Goal: Information Seeking & Learning: Check status

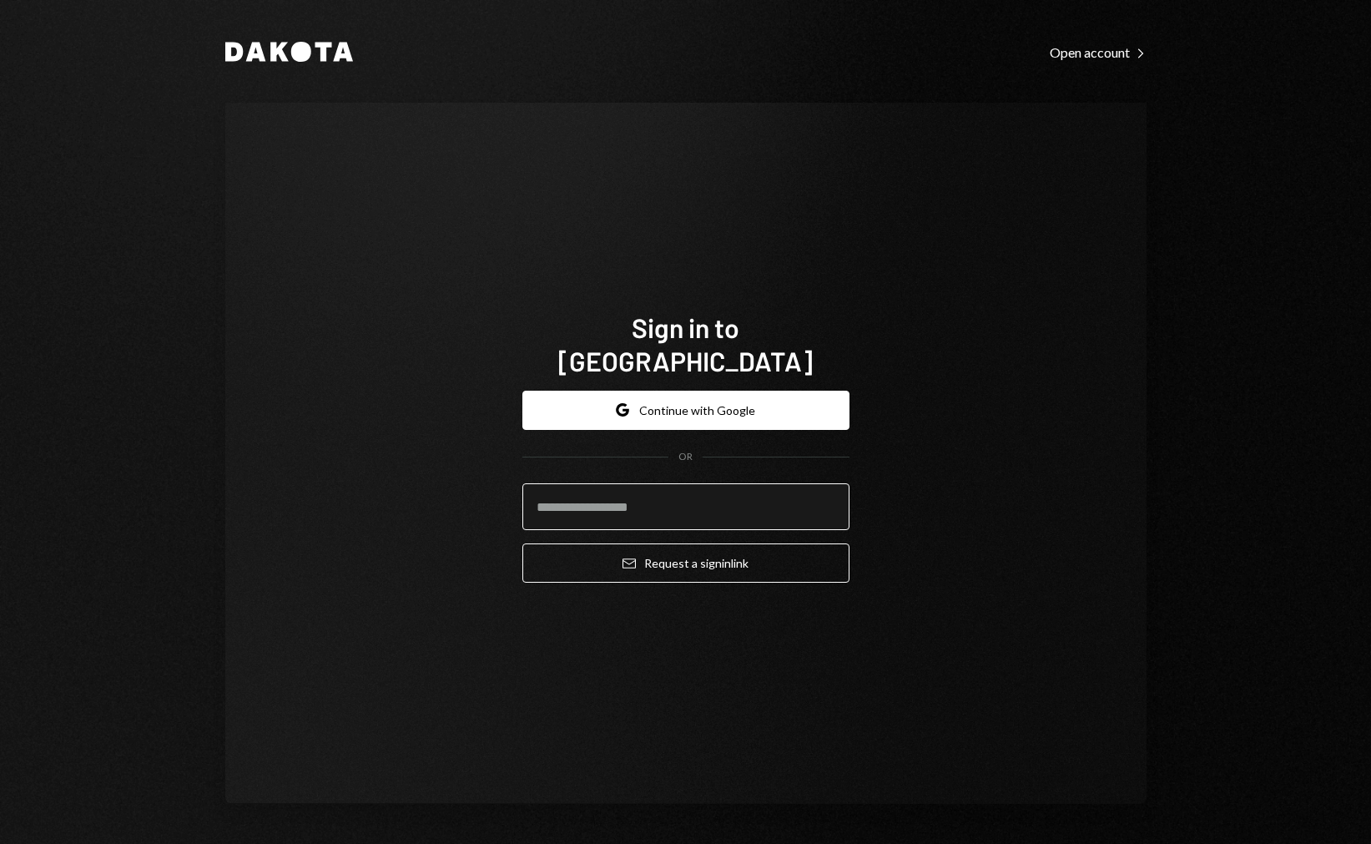
click at [738, 494] on input "email" at bounding box center [685, 506] width 327 height 47
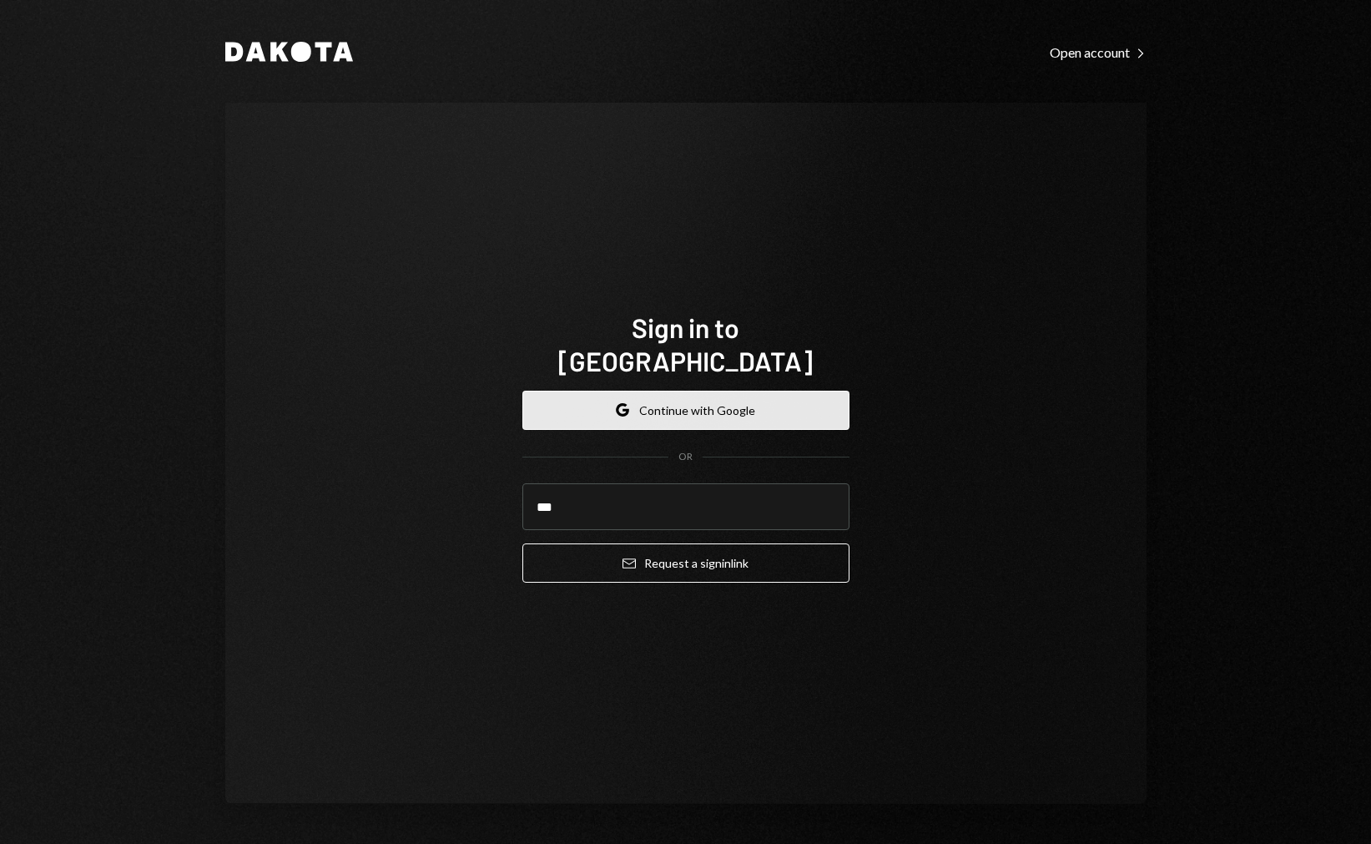
type input "***"
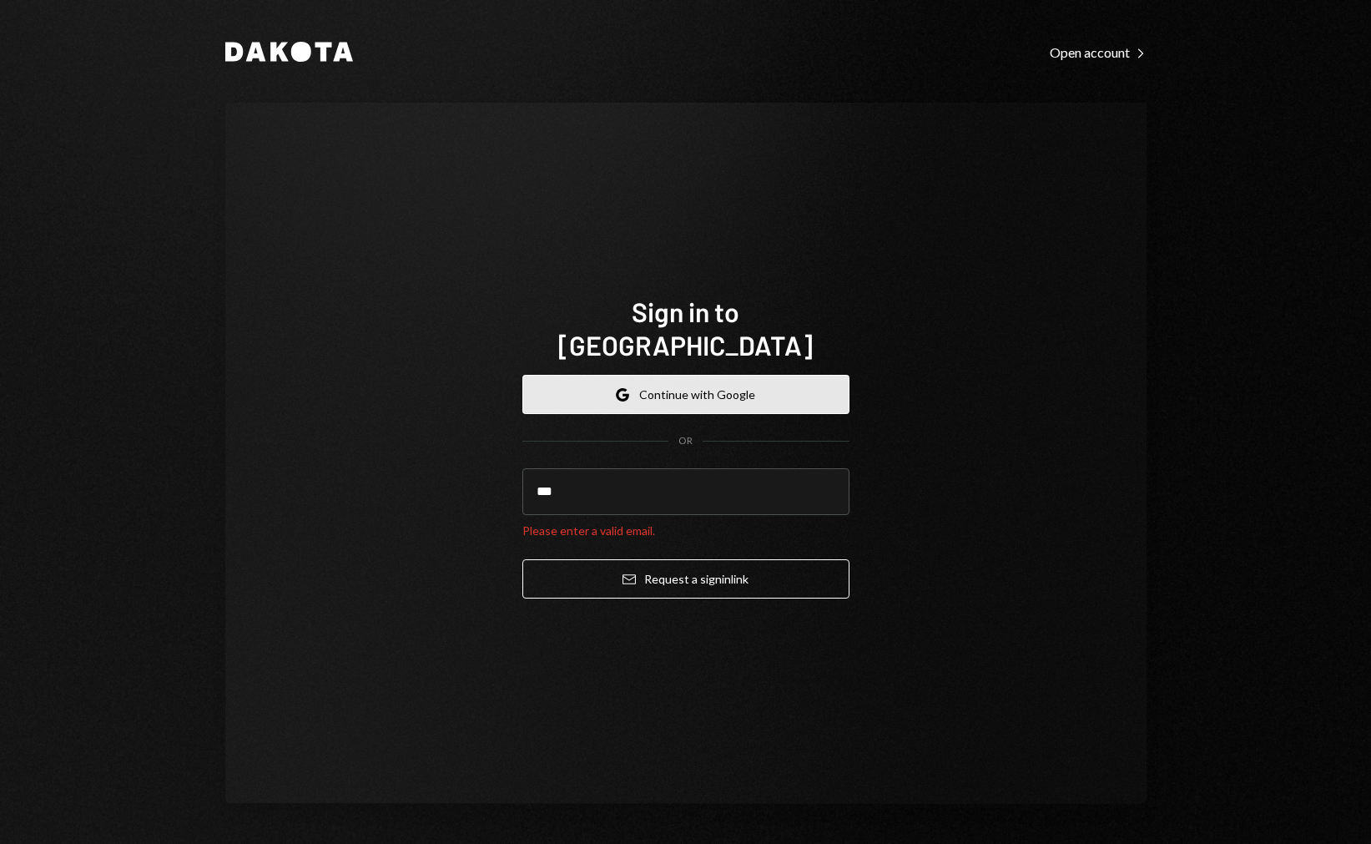
click at [731, 394] on button "Google Continue with Google" at bounding box center [685, 394] width 327 height 39
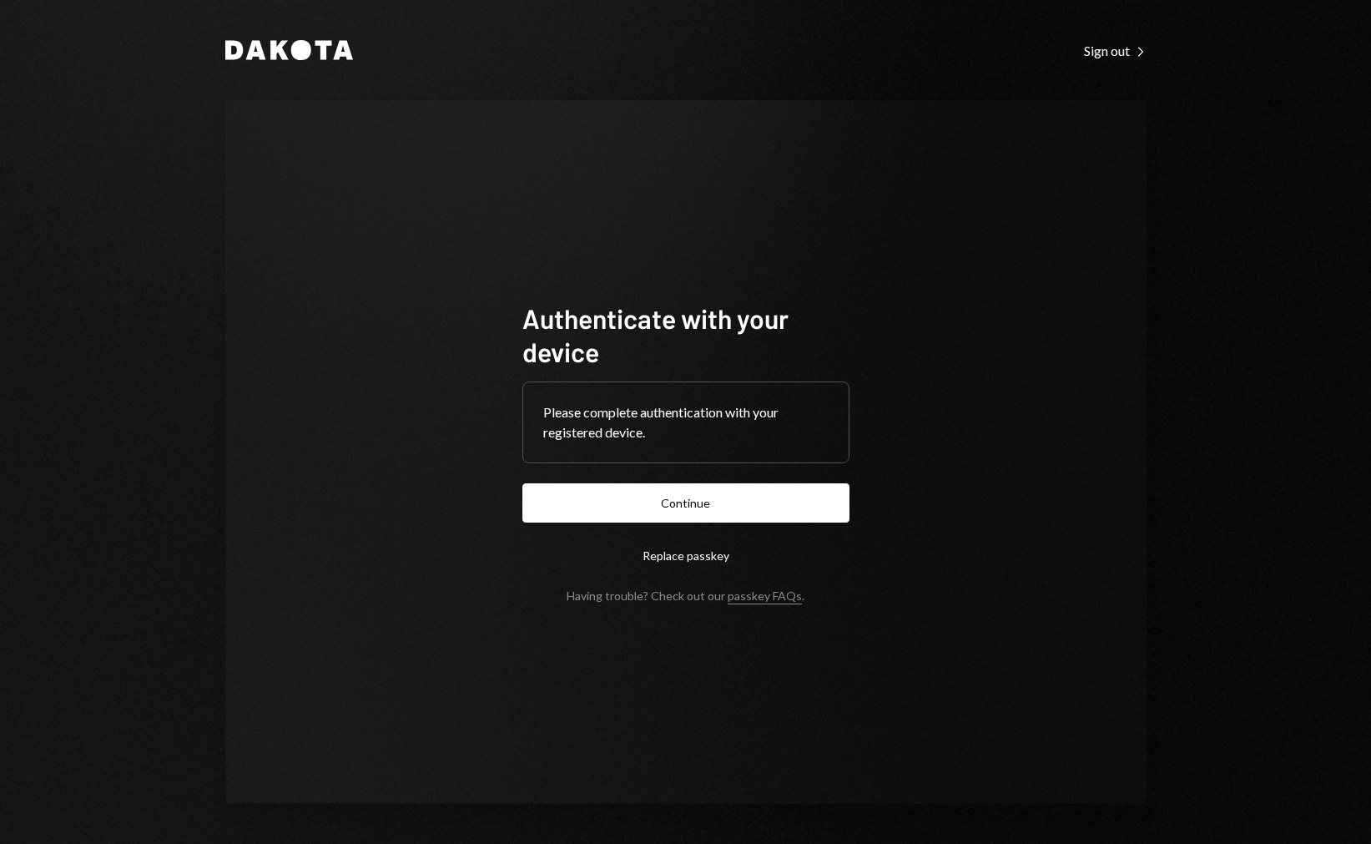
click at [681, 492] on button "Continue" at bounding box center [685, 502] width 327 height 39
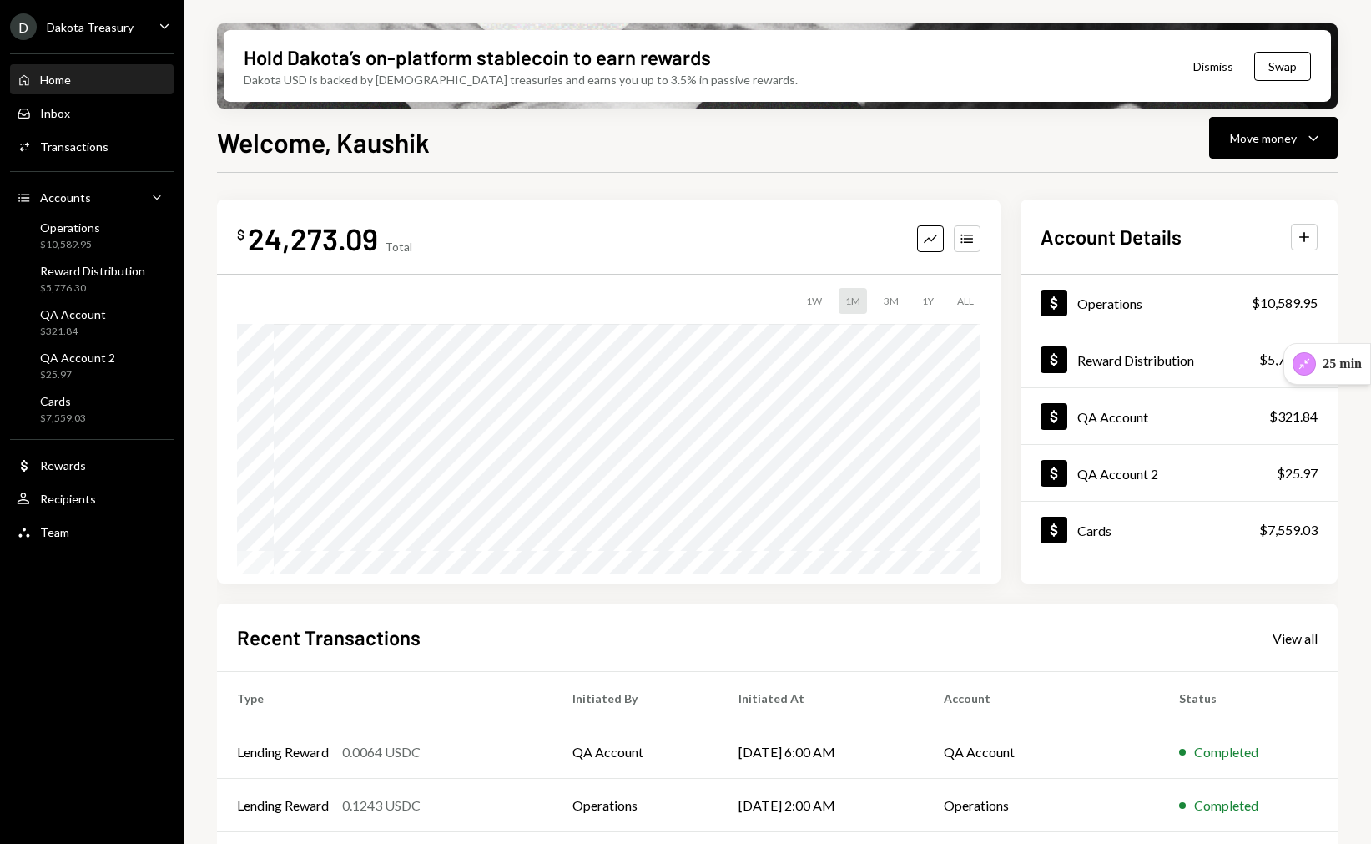
drag, startPoint x: 142, startPoint y: 58, endPoint x: 149, endPoint y: 38, distance: 21.4
click at [143, 57] on div "Home Home Inbox Inbox Activities Transactions Accounts Accounts Caret Down Oper…" at bounding box center [92, 296] width 184 height 507
click at [151, 35] on div "D Dakota Treasury Caret Down" at bounding box center [92, 26] width 184 height 27
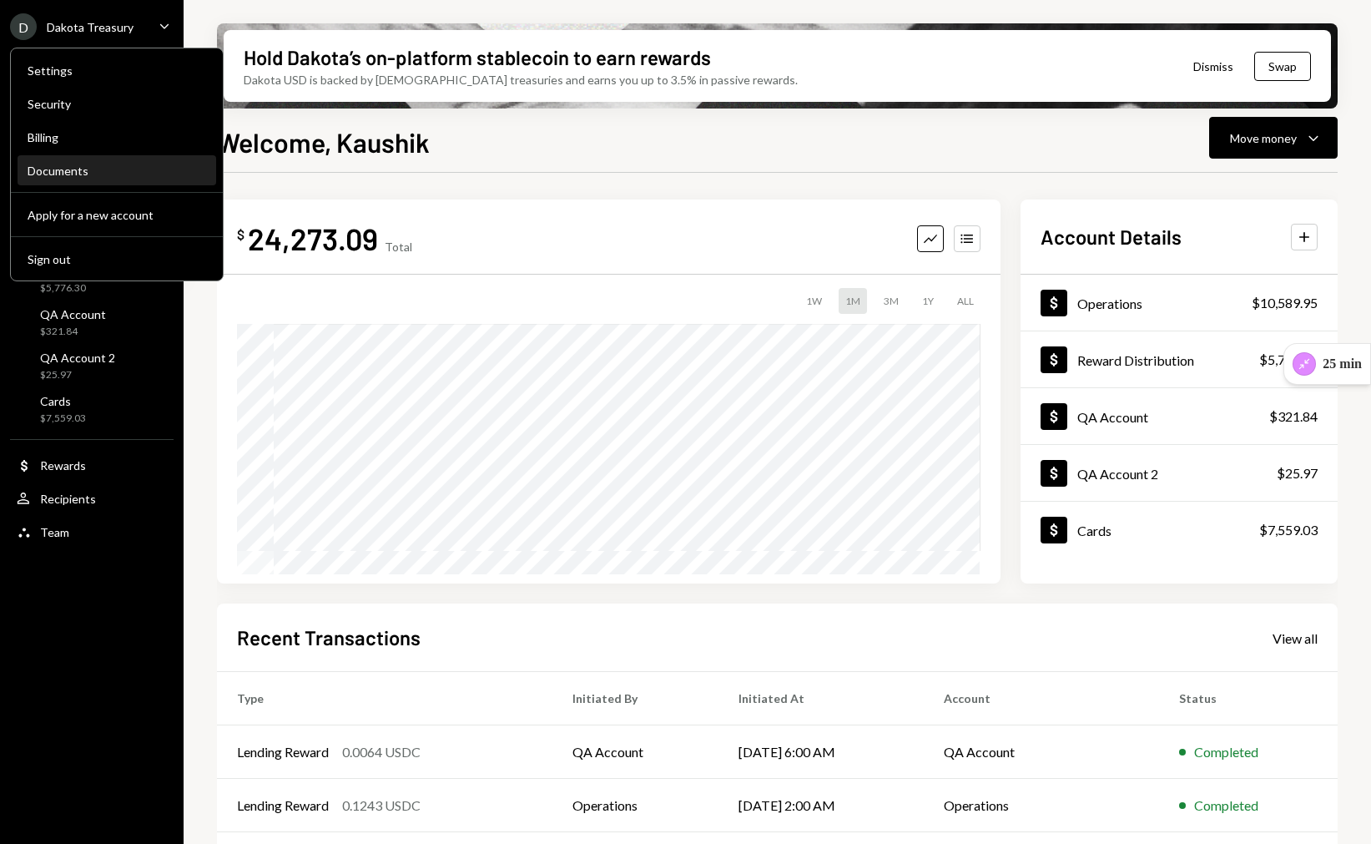
click at [129, 180] on div "Documents" at bounding box center [117, 171] width 179 height 28
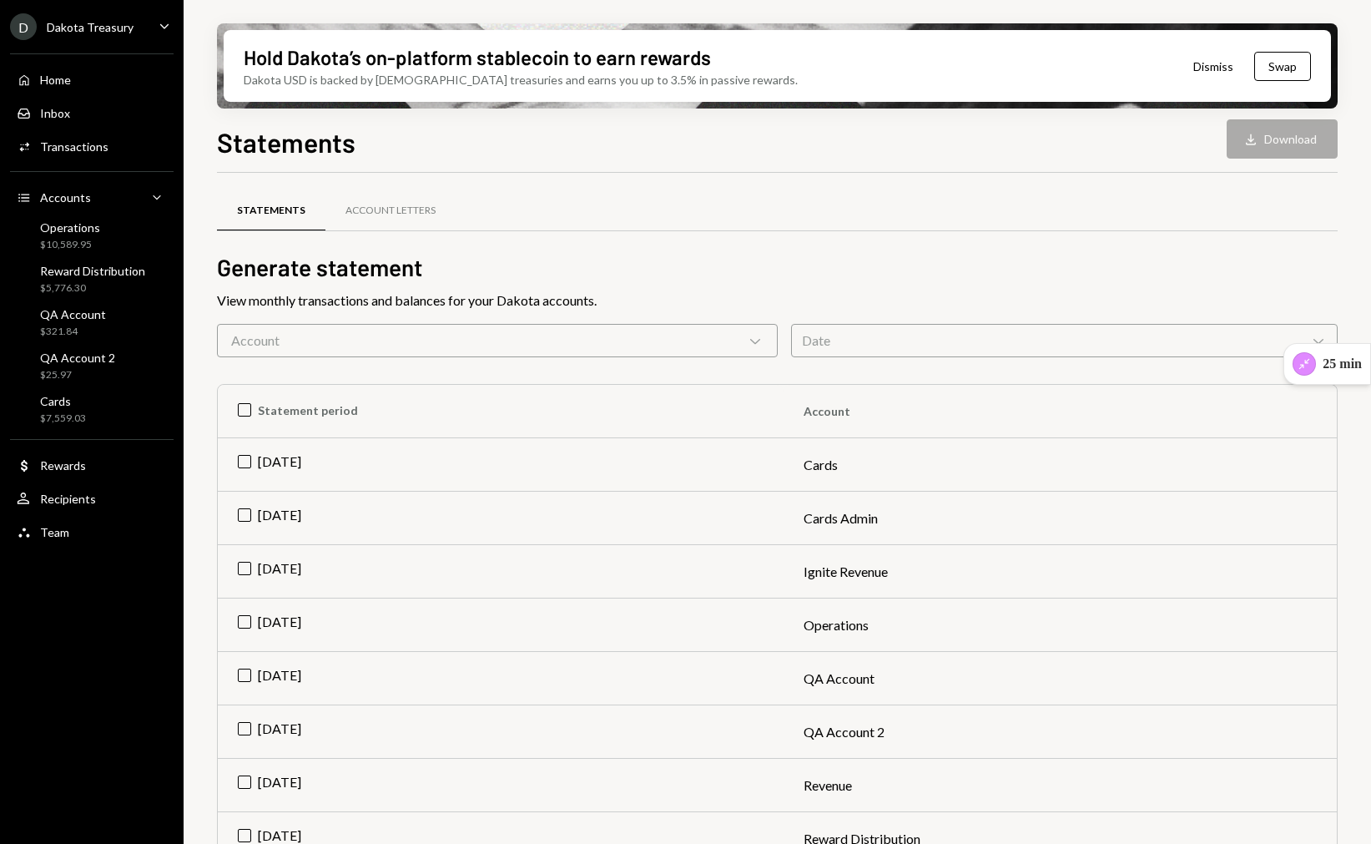
click at [578, 325] on div "Account Chevron Down" at bounding box center [497, 340] width 561 height 33
click at [575, 258] on h2 "Generate statement" at bounding box center [777, 267] width 1121 height 33
click at [353, 208] on div "Account Letters" at bounding box center [390, 211] width 90 height 14
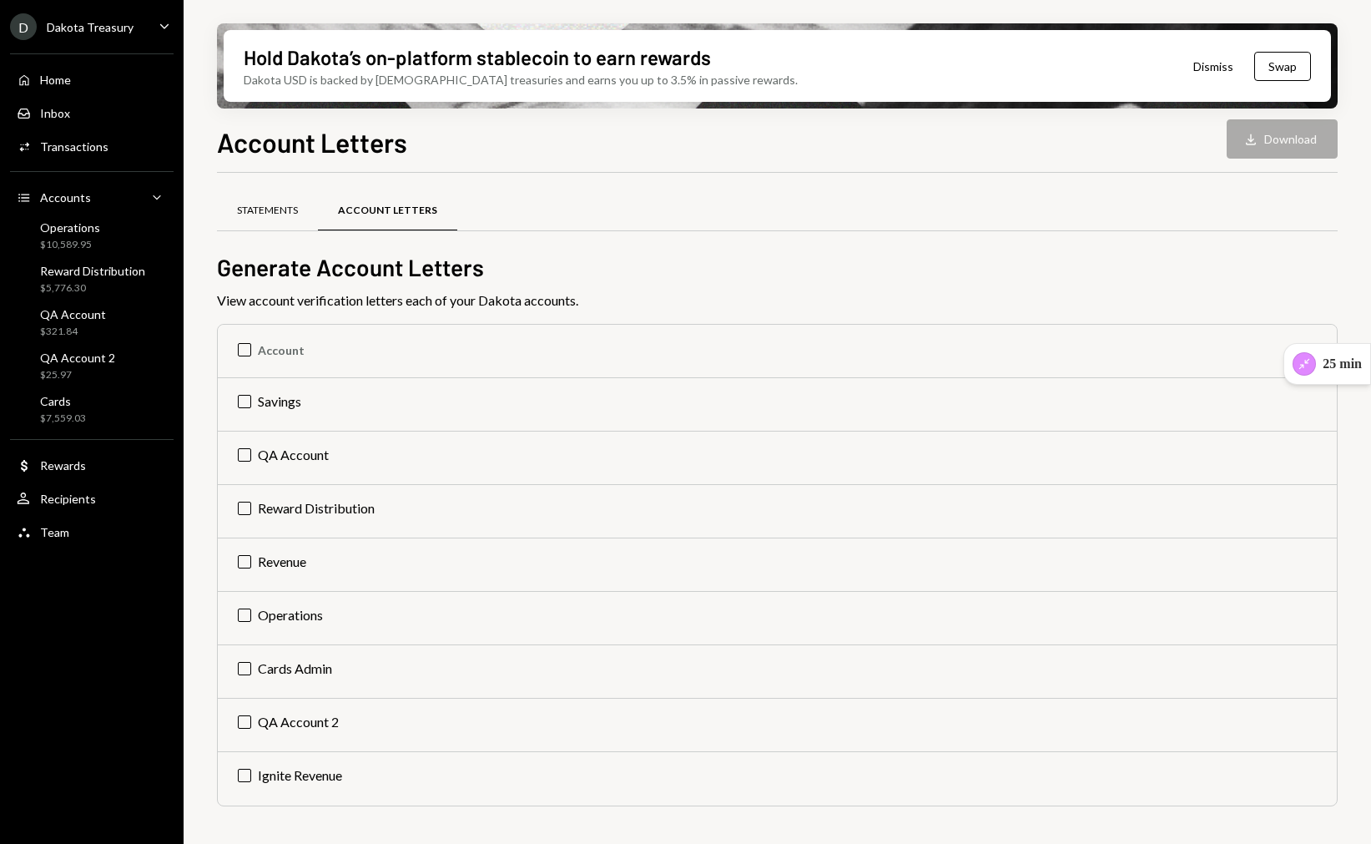
click at [298, 209] on div "Statements" at bounding box center [267, 211] width 61 height 14
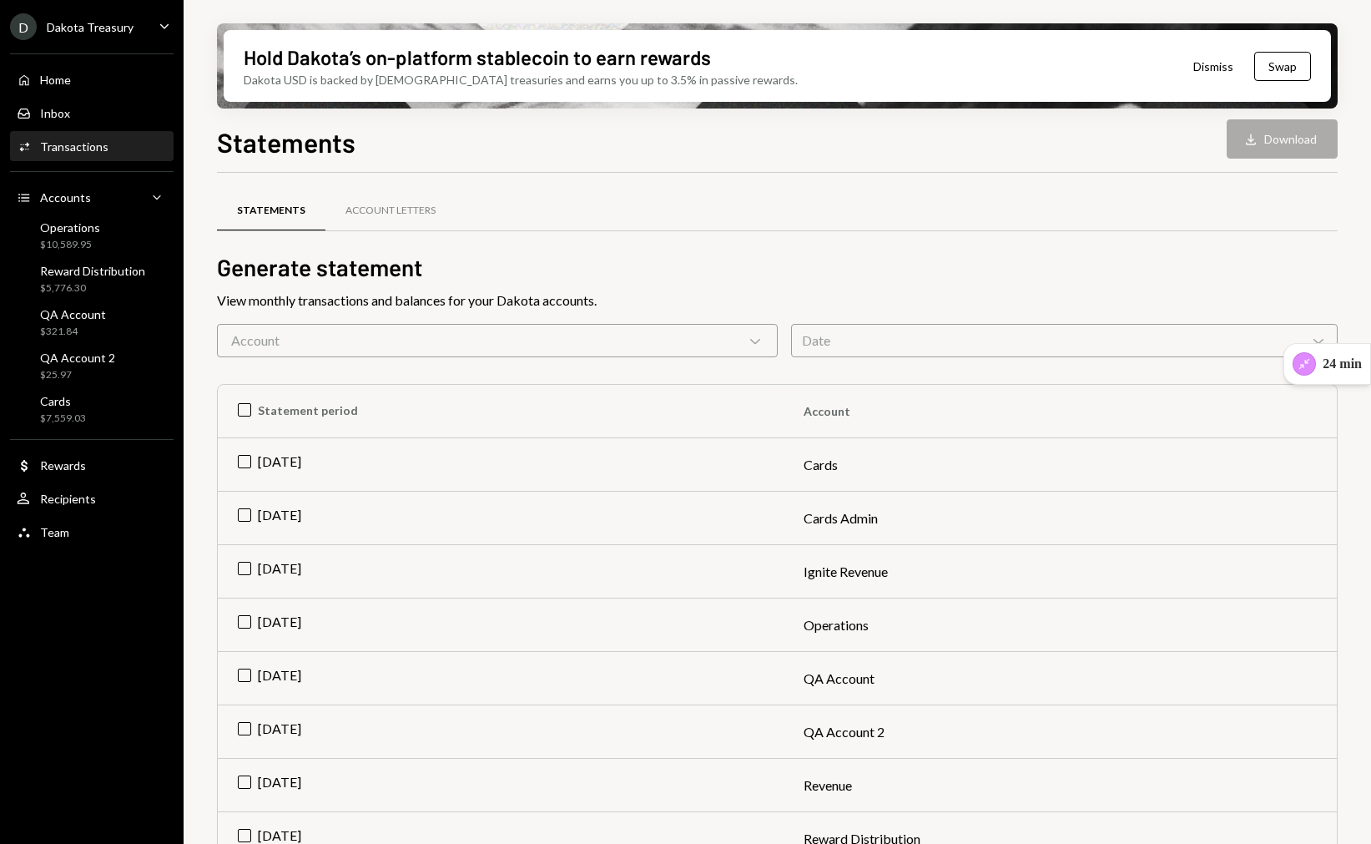
click at [119, 154] on div "Activities Transactions" at bounding box center [92, 147] width 150 height 28
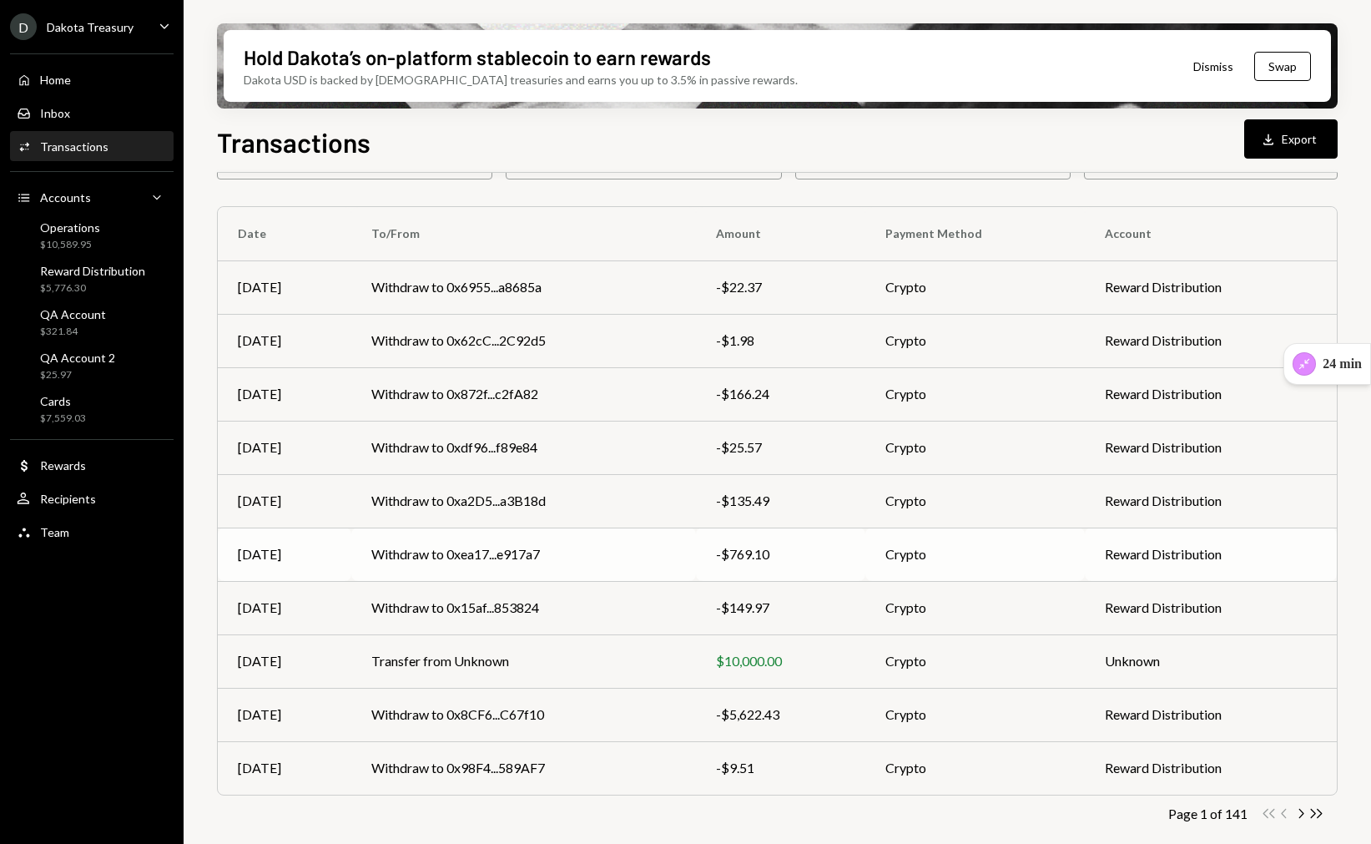
scroll to position [107, 0]
click at [1298, 815] on icon "Chevron Right" at bounding box center [1301, 812] width 16 height 16
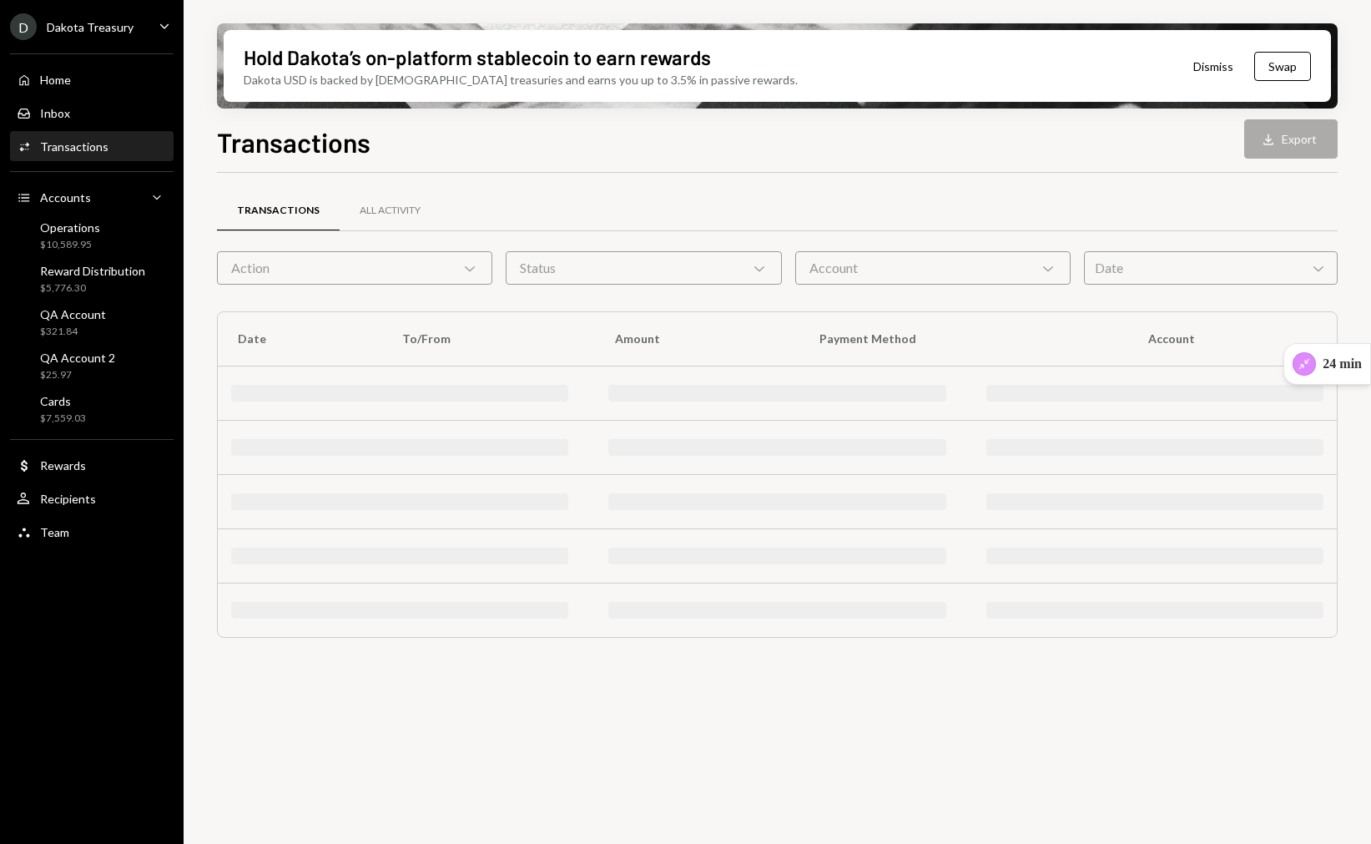
scroll to position [0, 0]
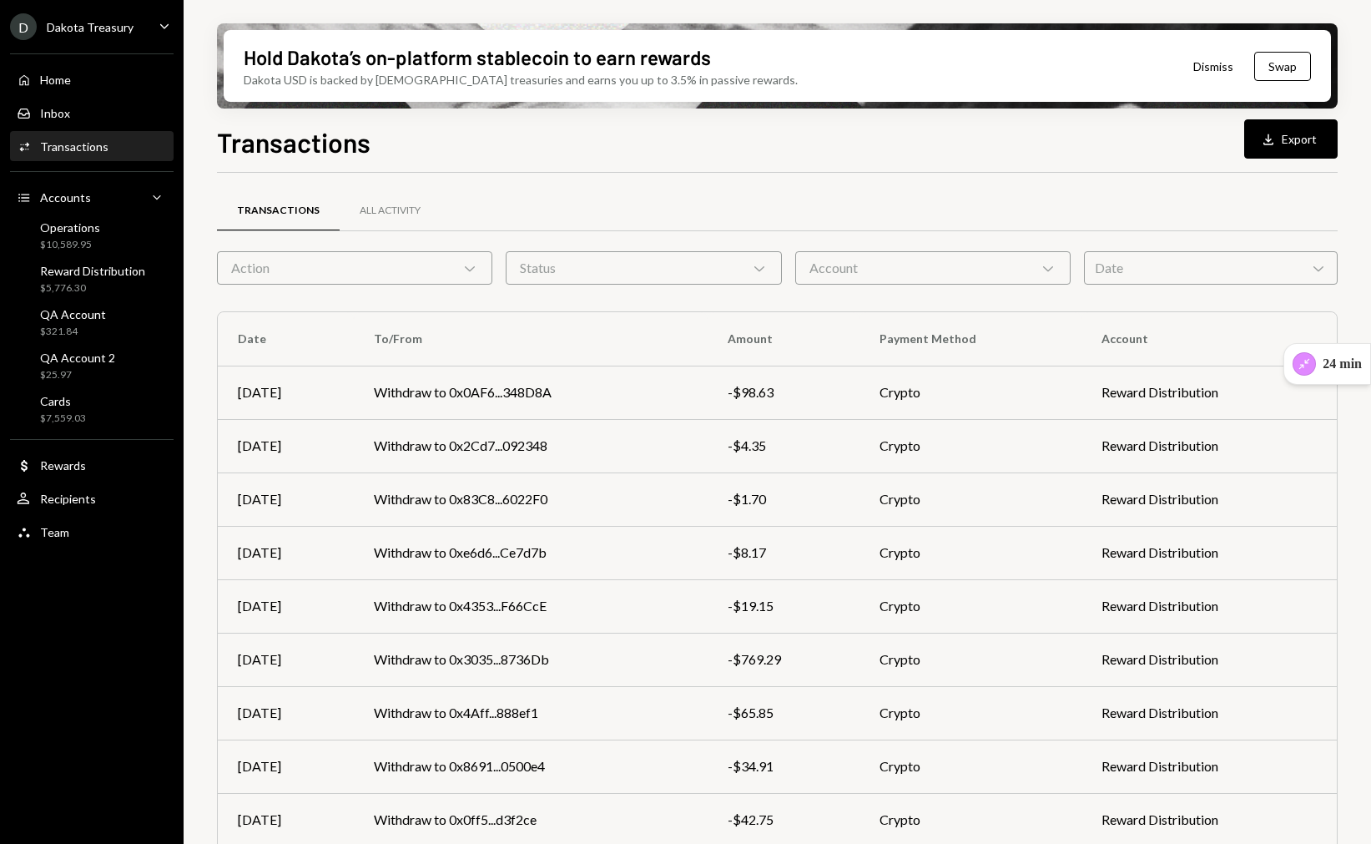
click at [1298, 815] on td "Reward Distribution" at bounding box center [1209, 819] width 255 height 53
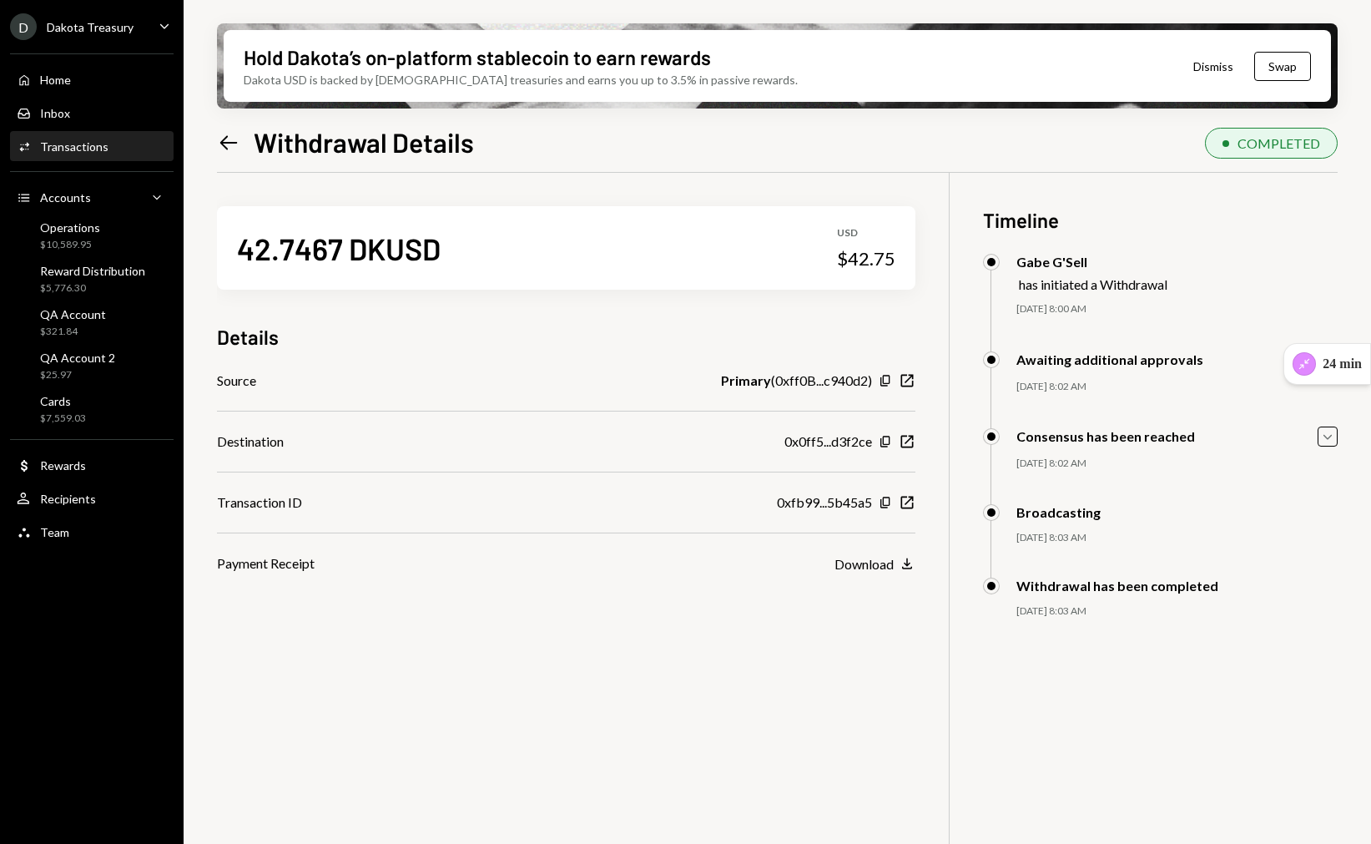
click at [213, 169] on div "Hold Dakota’s on-platform stablecoin to earn rewards Dakota USD is backed by U.…" at bounding box center [778, 422] width 1188 height 844
click at [236, 135] on icon "Left Arrow" at bounding box center [228, 142] width 23 height 23
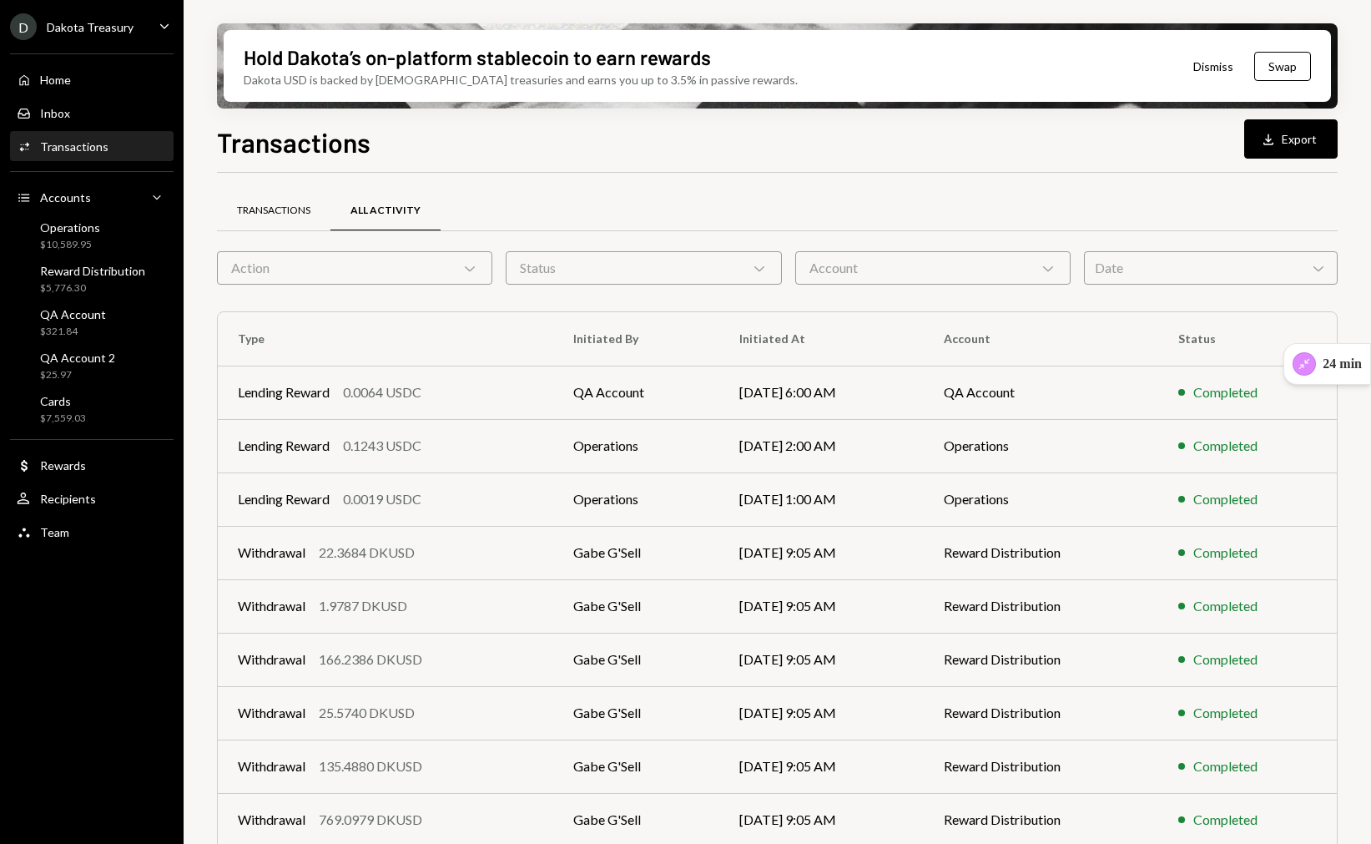
click at [310, 209] on div "Transactions" at bounding box center [273, 211] width 73 height 14
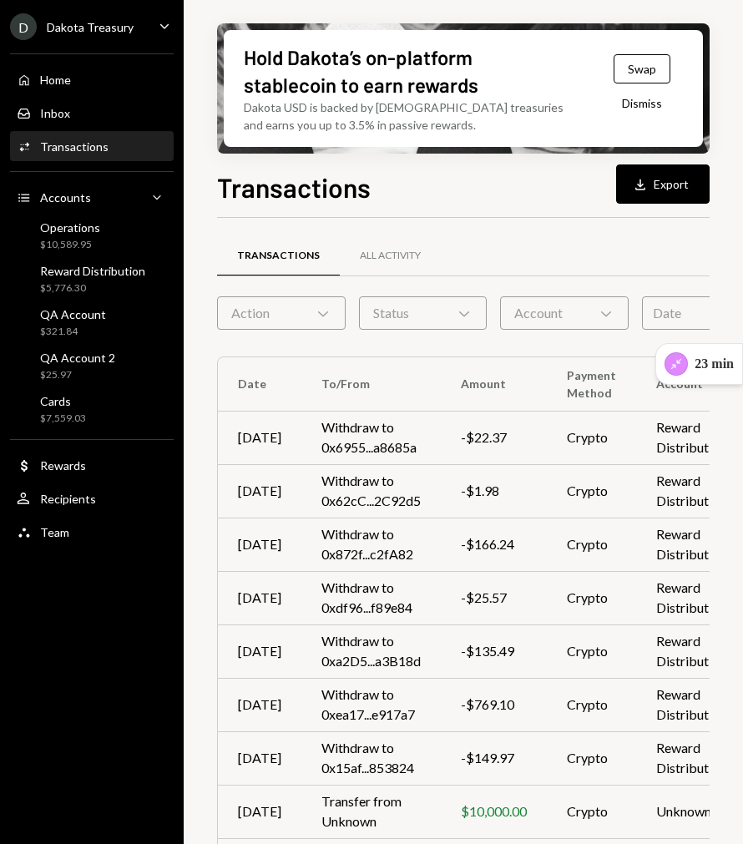
click at [323, 317] on icon "Chevron Down" at bounding box center [323, 313] width 17 height 17
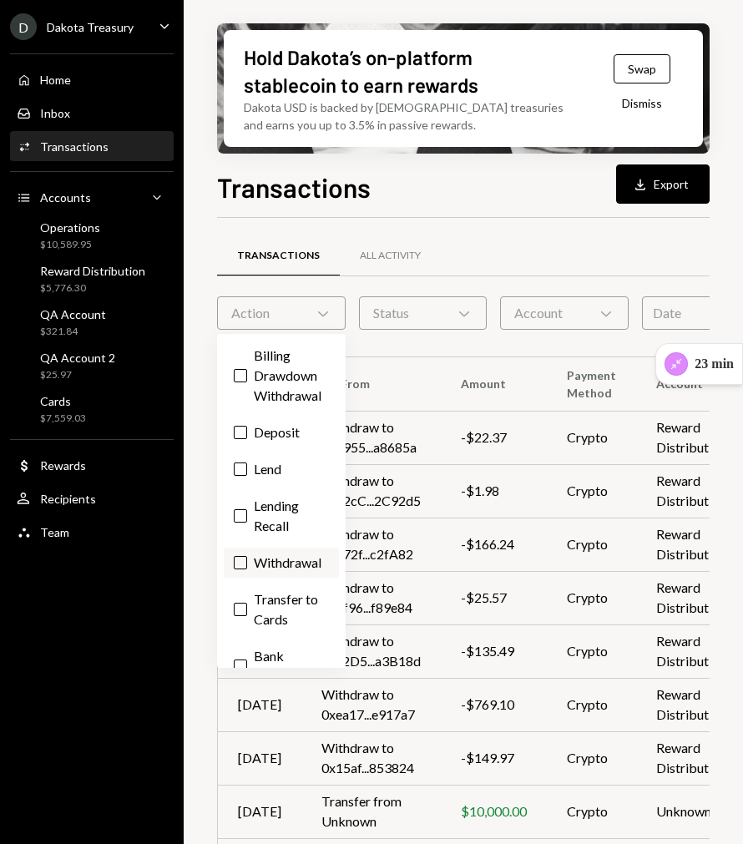
click at [240, 557] on button "Withdrawal" at bounding box center [240, 562] width 13 height 13
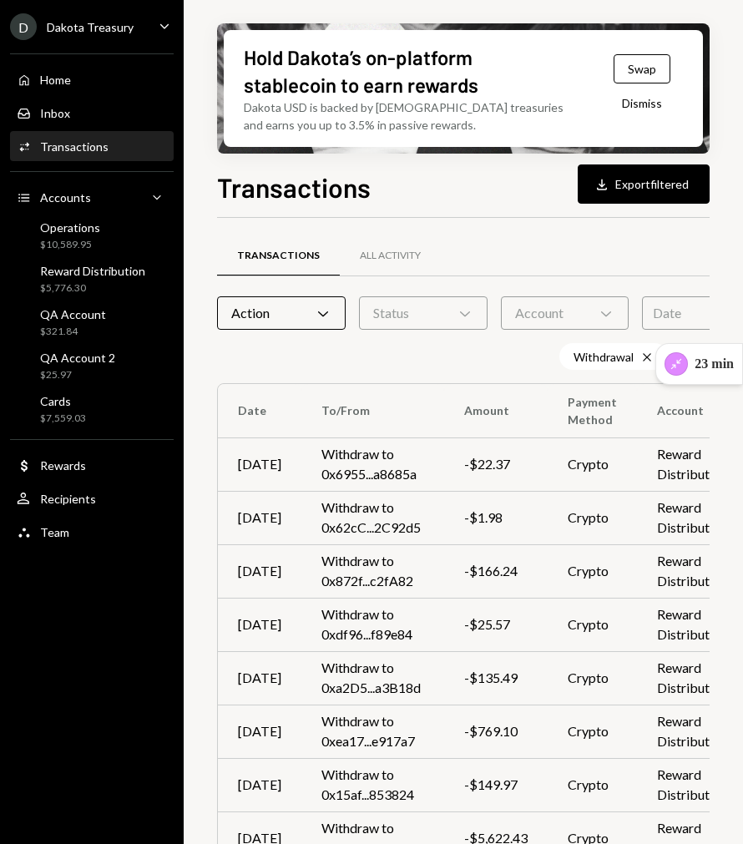
click at [455, 224] on div "Transactions All Activity Action Chevron Down Status Chevron Down Account Chevr…" at bounding box center [482, 630] width 531 height 824
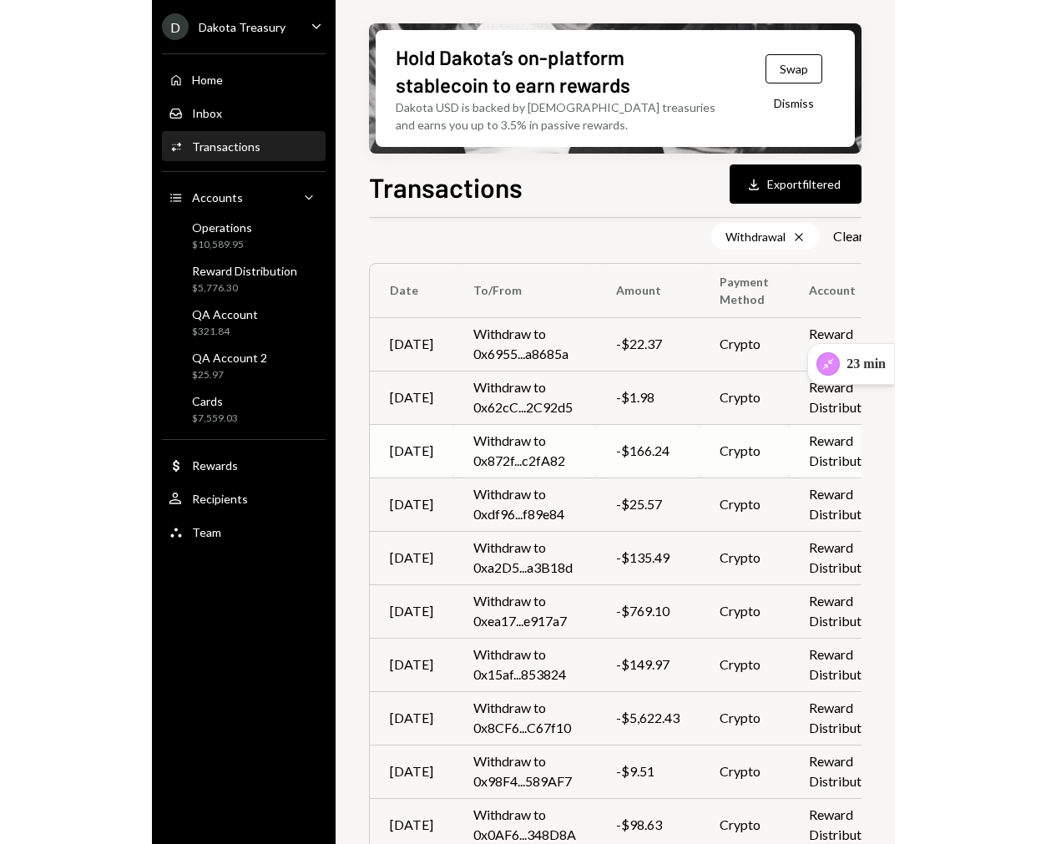
scroll to position [134, 0]
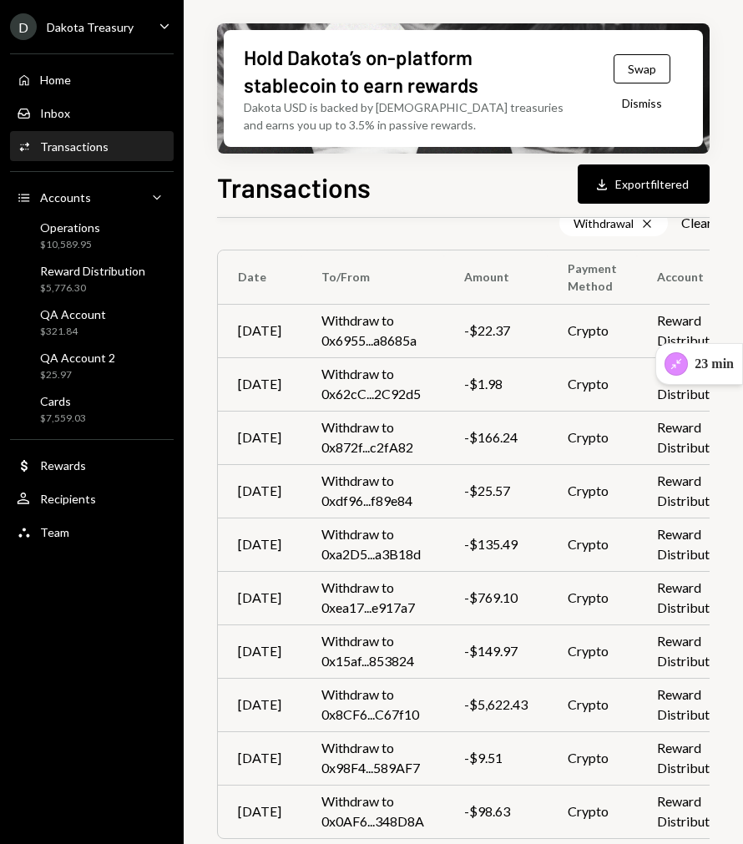
click at [729, 183] on div "Hold Dakota’s on-platform stablecoin to earn rewards Dakota USD is backed by U.…" at bounding box center [463, 422] width 559 height 844
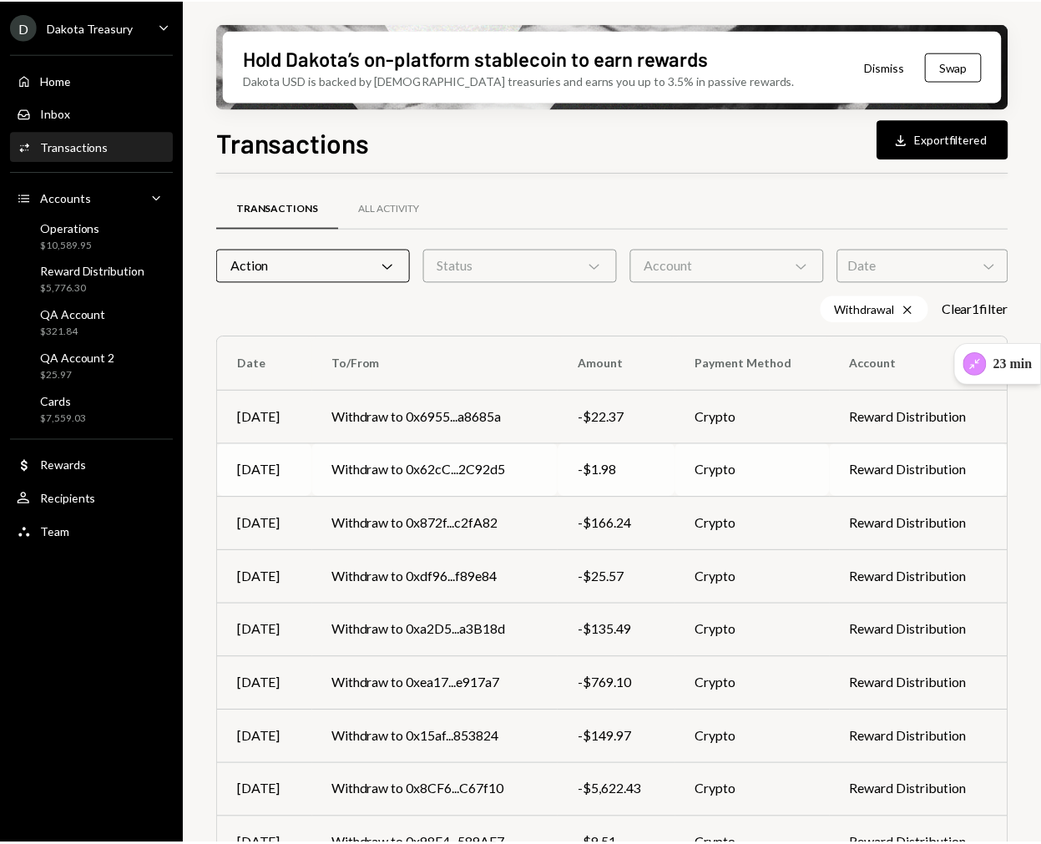
scroll to position [0, 0]
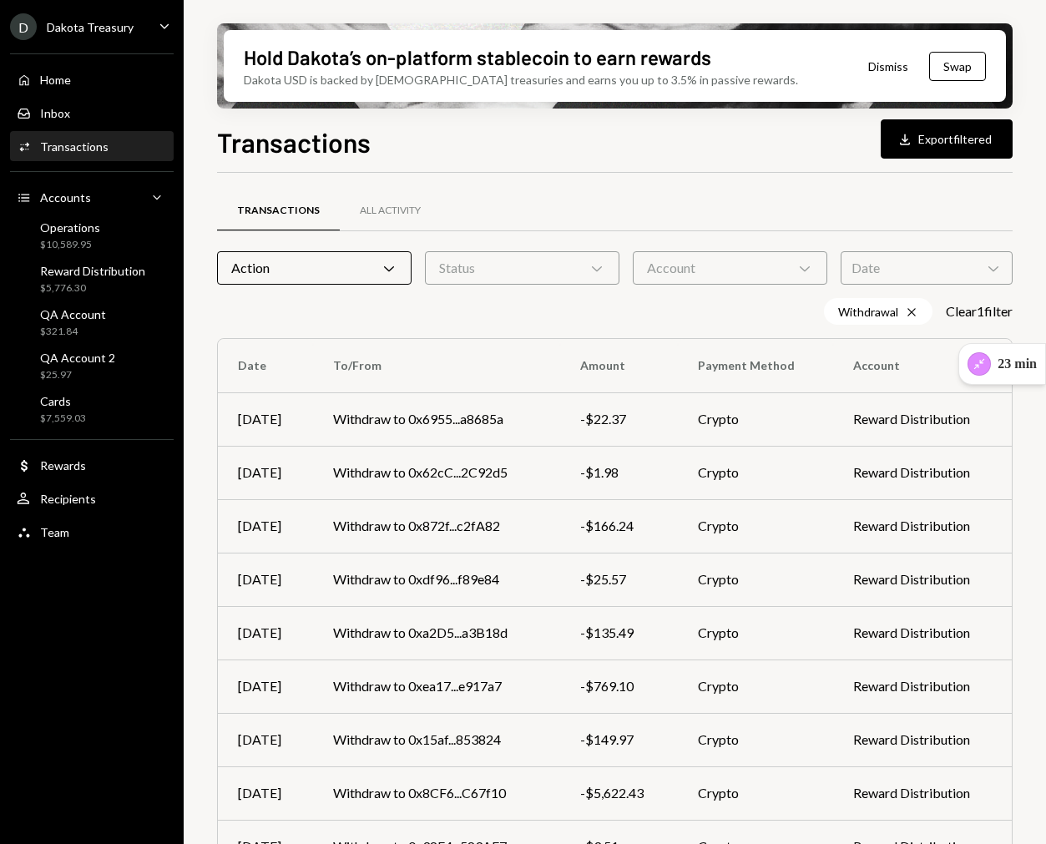
click at [686, 257] on div "Account Chevron Down" at bounding box center [730, 267] width 194 height 33
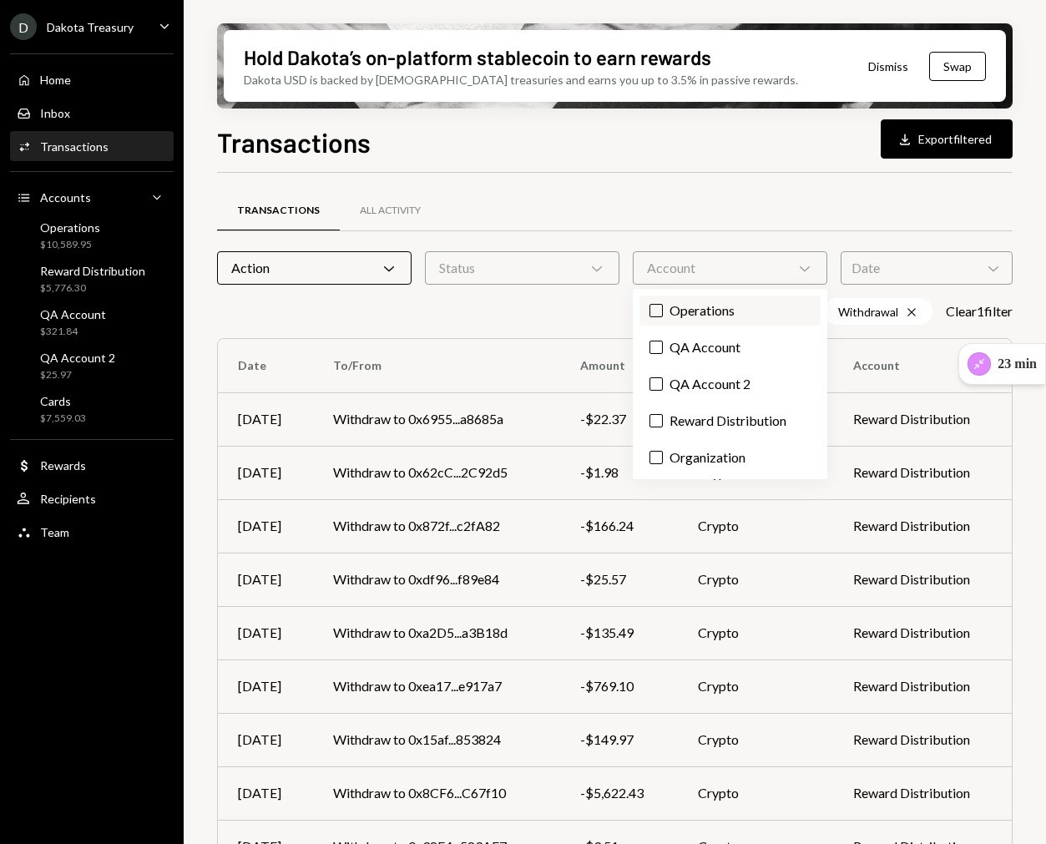
click at [656, 310] on button "Operations" at bounding box center [655, 310] width 13 height 13
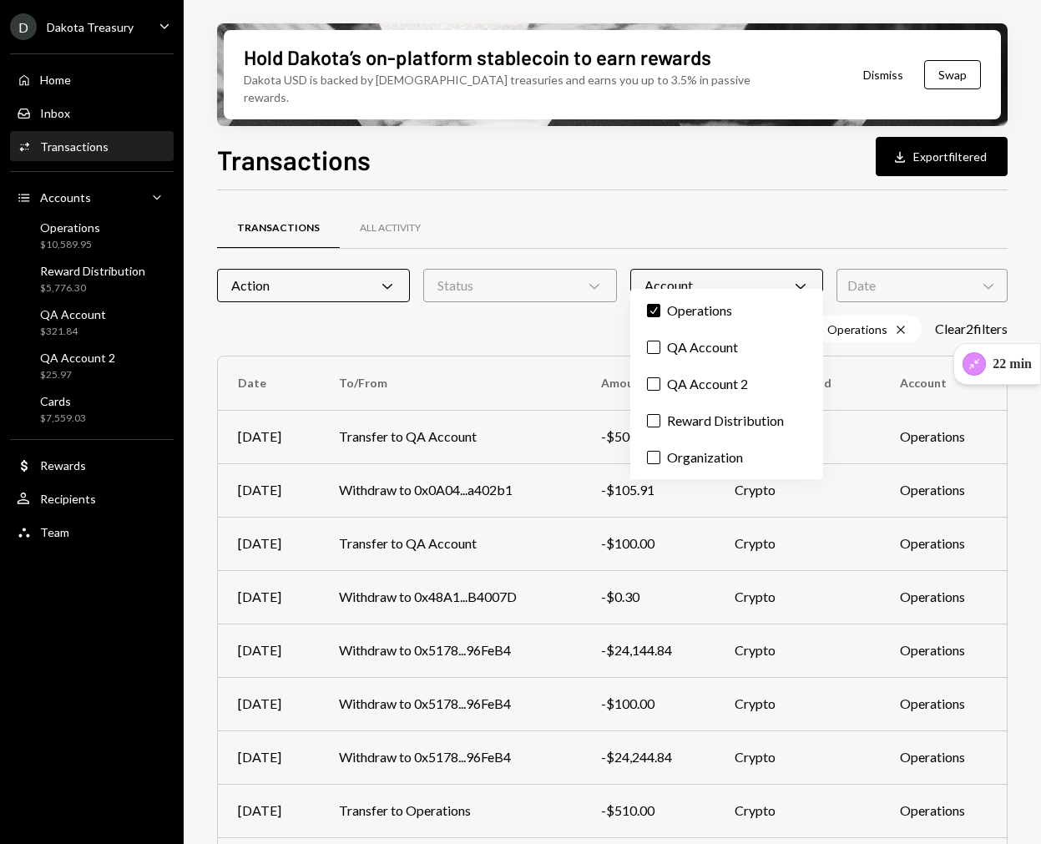
click at [742, 219] on div "Transactions All Activity" at bounding box center [612, 228] width 790 height 43
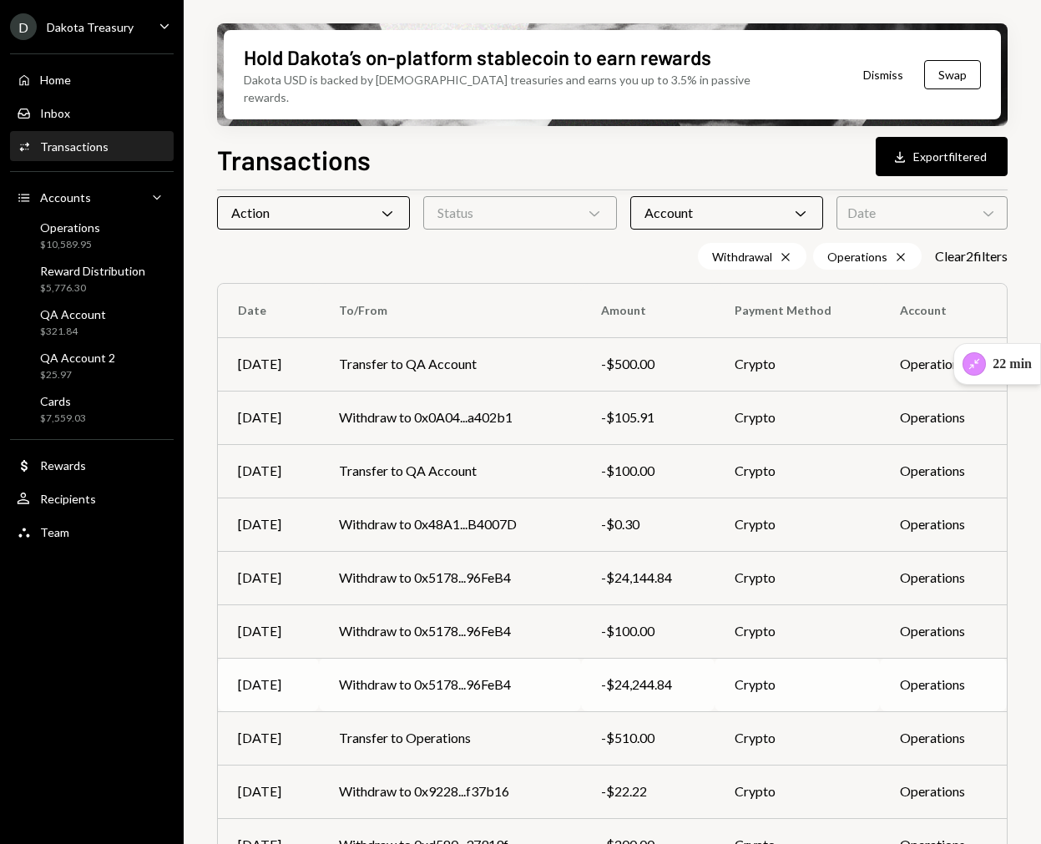
scroll to position [134, 0]
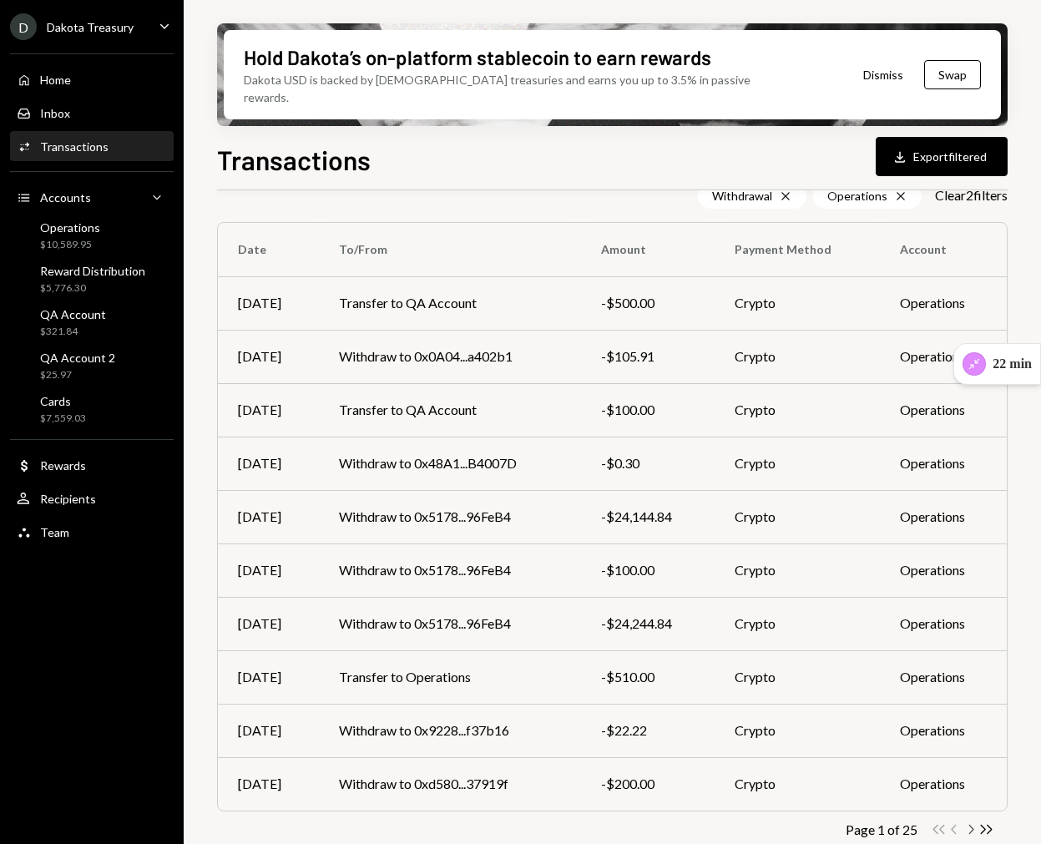
click at [742, 821] on icon "Chevron Right" at bounding box center [970, 829] width 16 height 16
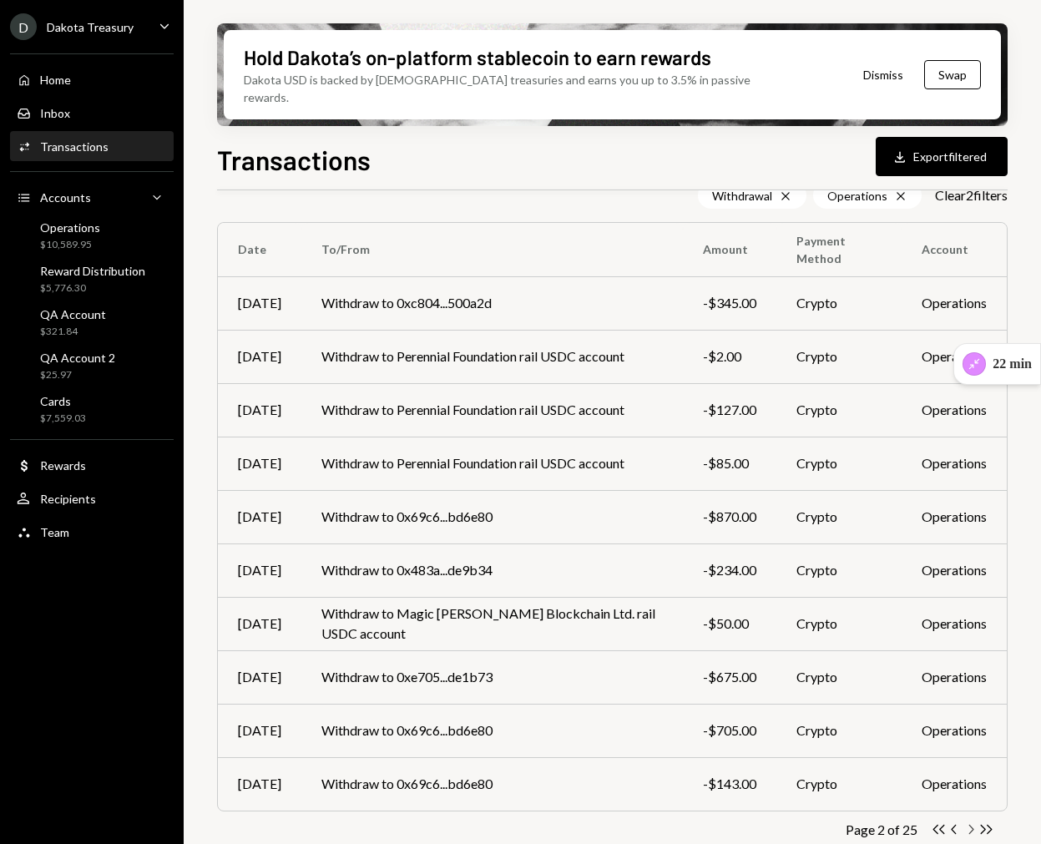
click at [742, 821] on icon "Chevron Right" at bounding box center [970, 829] width 16 height 16
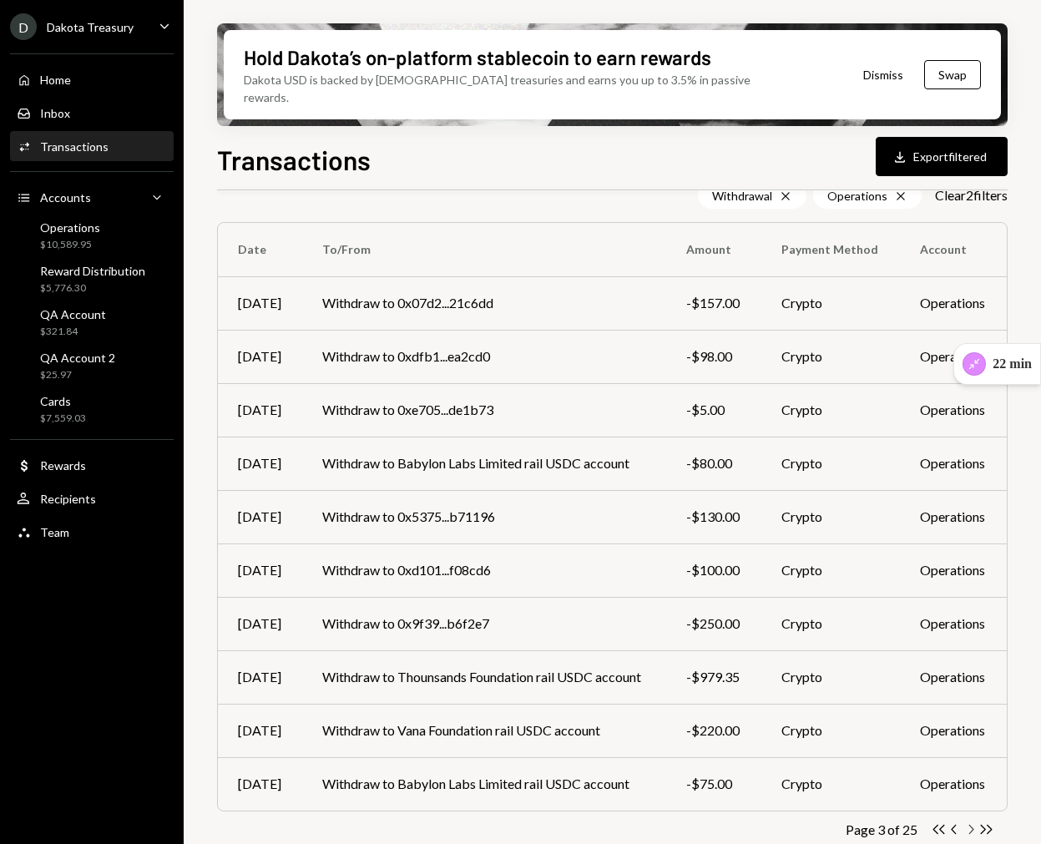
click at [742, 821] on icon "Chevron Right" at bounding box center [970, 829] width 16 height 16
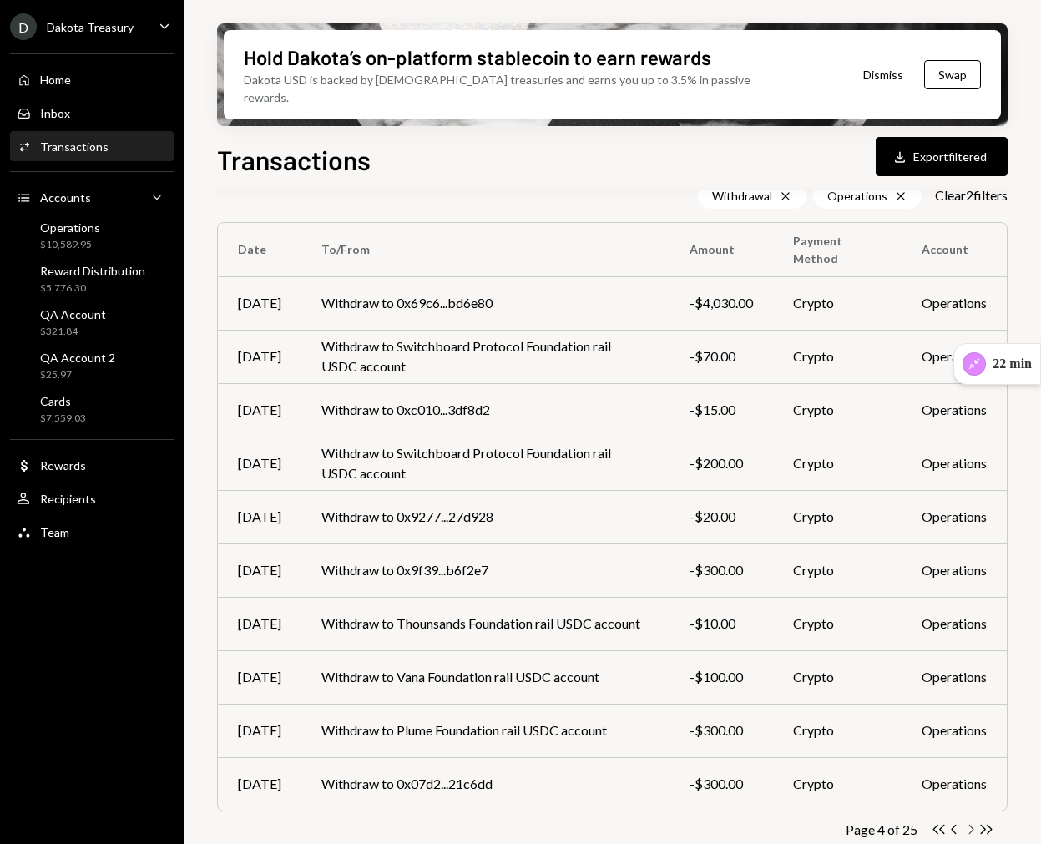
click at [742, 825] on icon "button" at bounding box center [971, 829] width 5 height 9
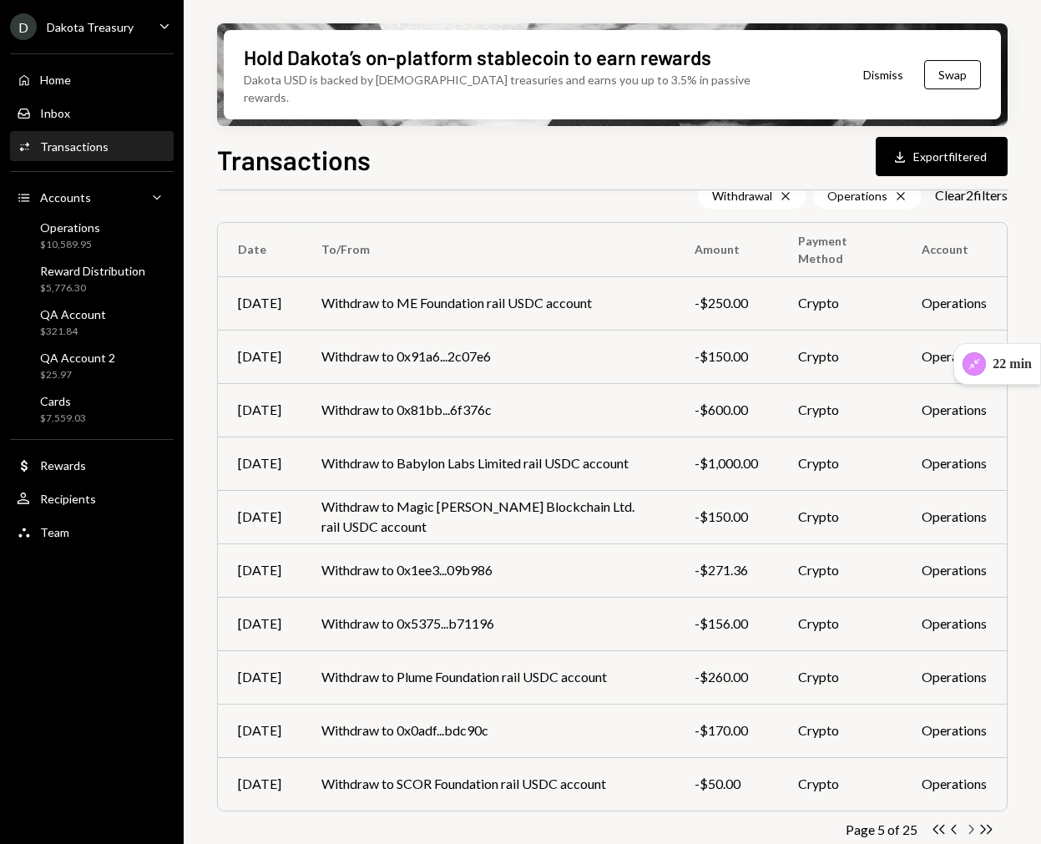
click at [742, 821] on icon "Chevron Right" at bounding box center [970, 829] width 16 height 16
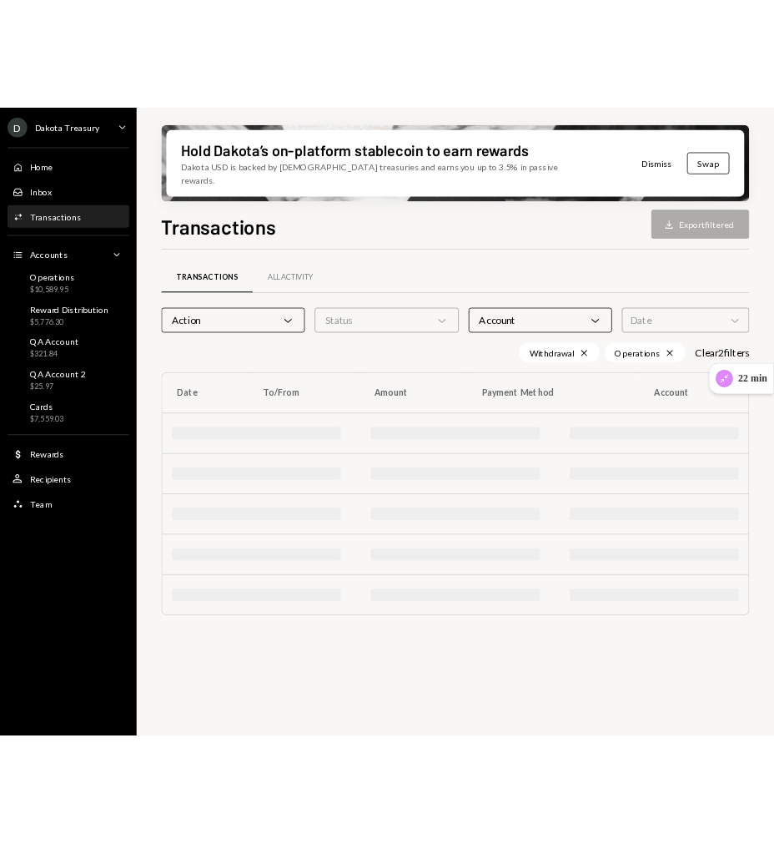
scroll to position [0, 0]
